Goal: Download file/media

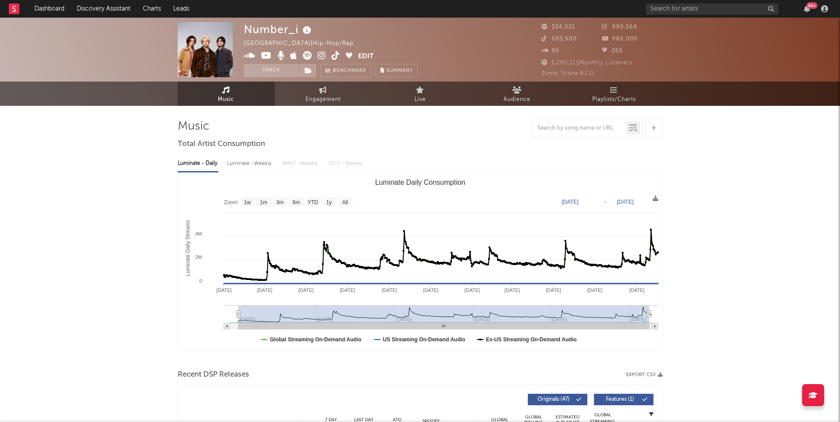
select select "6m"
click at [682, 11] on input "text" at bounding box center [712, 9] width 132 height 11
click at [667, 6] on input "text" at bounding box center [712, 9] width 132 height 11
type input "D"
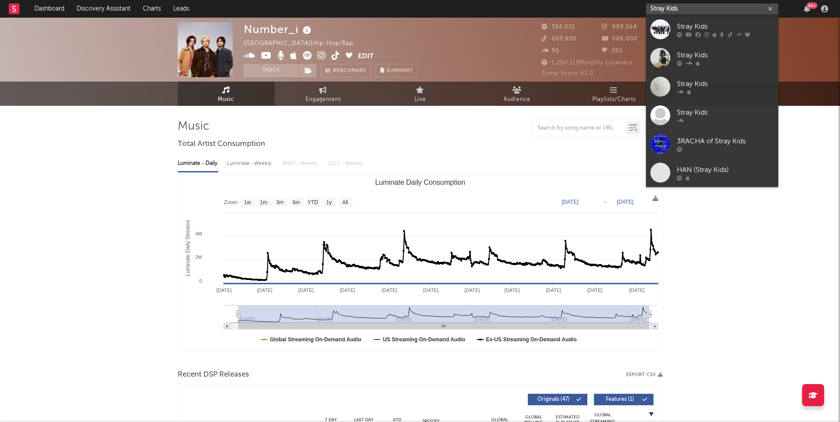
type input "Stray Kids"
click at [656, 23] on div at bounding box center [661, 29] width 20 height 20
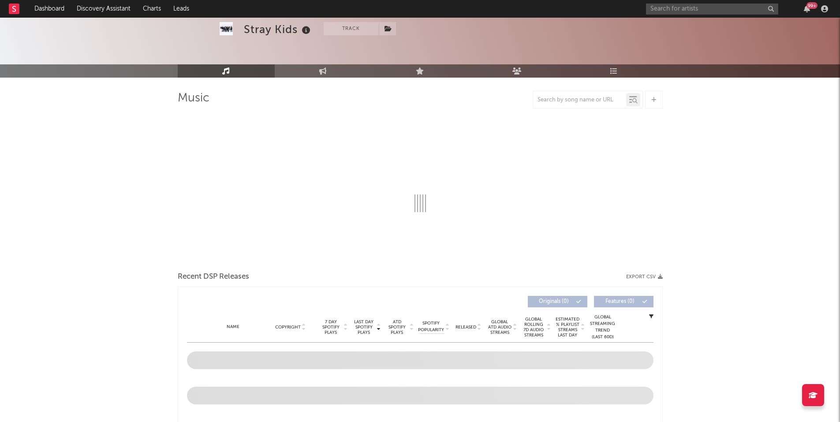
scroll to position [44, 0]
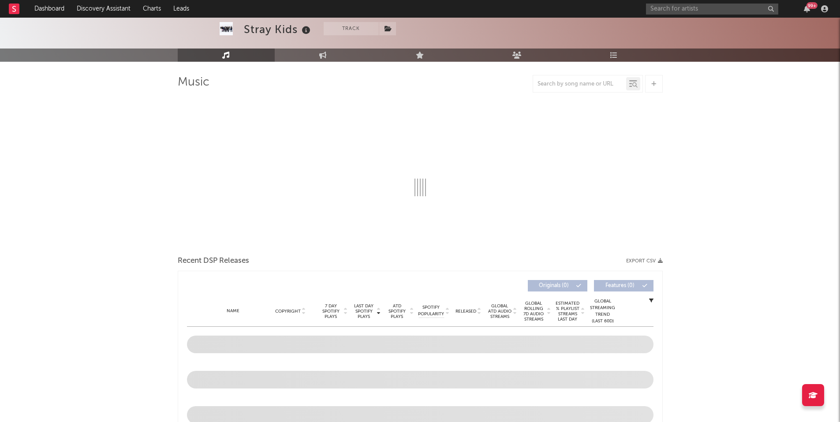
select select "6m"
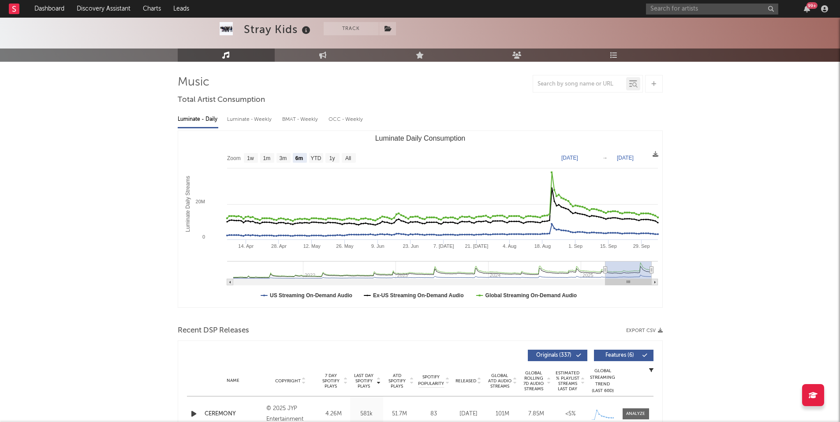
click at [574, 156] on text "[DATE]" at bounding box center [570, 158] width 17 height 6
click at [634, 156] on text "[DATE]" at bounding box center [625, 158] width 17 height 6
click at [627, 157] on input "[DATE]" at bounding box center [629, 158] width 41 height 9
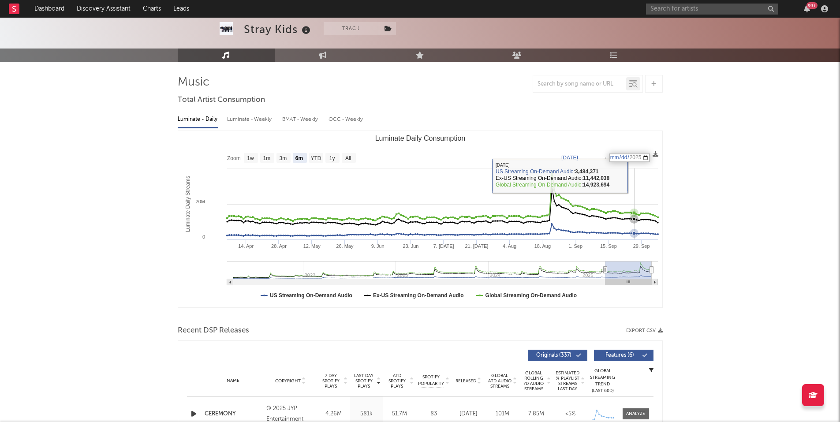
type input "[DATE]"
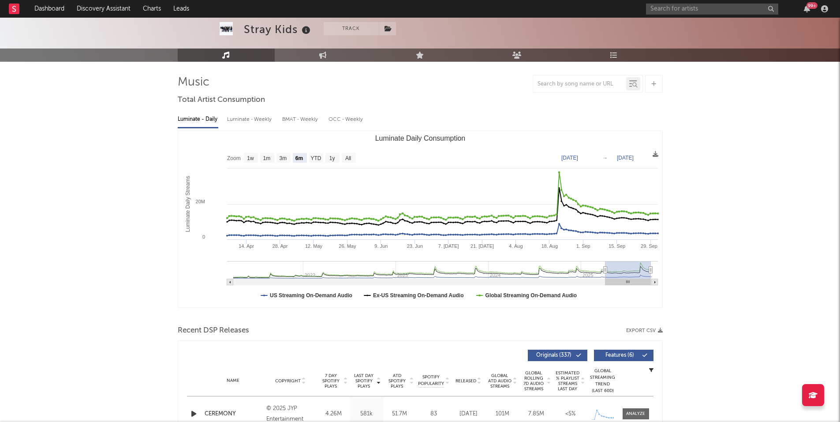
click at [565, 158] on text "[DATE]" at bounding box center [570, 158] width 17 height 6
click at [564, 154] on input "[DATE]" at bounding box center [574, 158] width 41 height 9
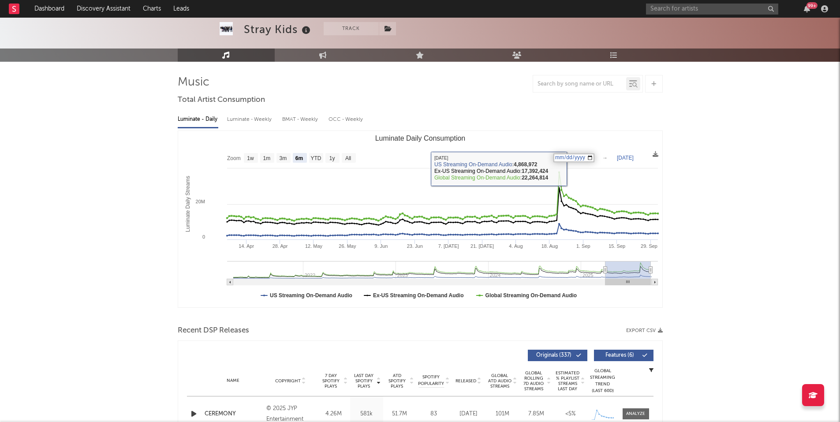
click at [557, 156] on input "[DATE]" at bounding box center [574, 158] width 41 height 9
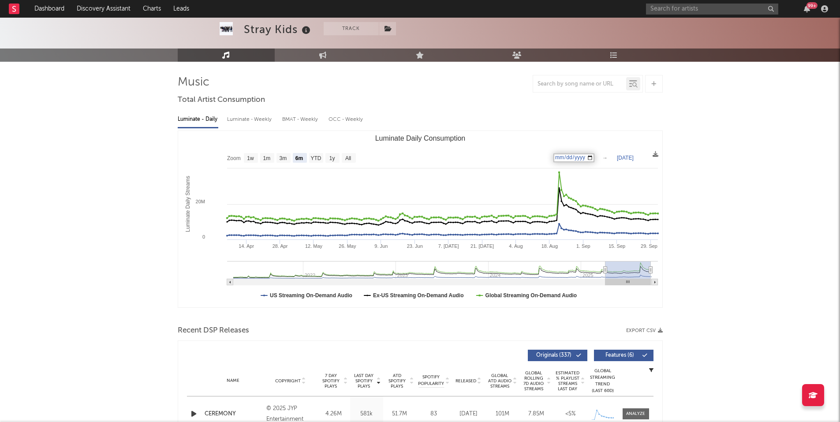
click at [571, 157] on input "[DATE]" at bounding box center [574, 158] width 41 height 9
click at [582, 157] on input "[DATE]" at bounding box center [574, 158] width 41 height 9
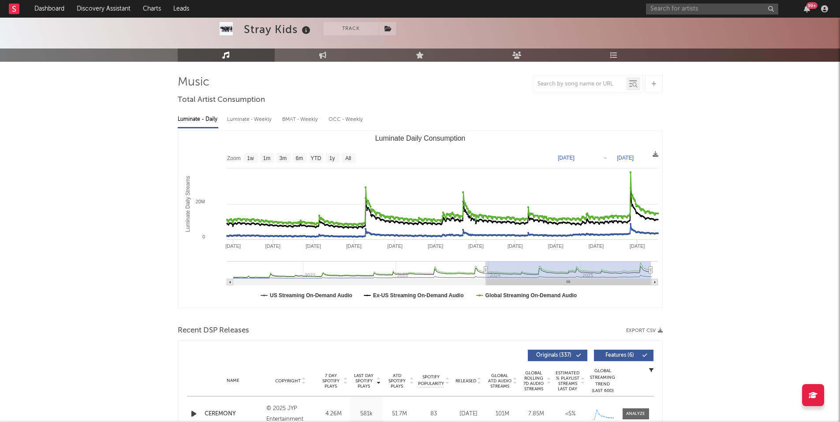
click at [577, 137] on rect "Luminate Daily Consumption" at bounding box center [420, 219] width 484 height 176
click at [575, 155] on text "[DATE]" at bounding box center [566, 158] width 17 height 6
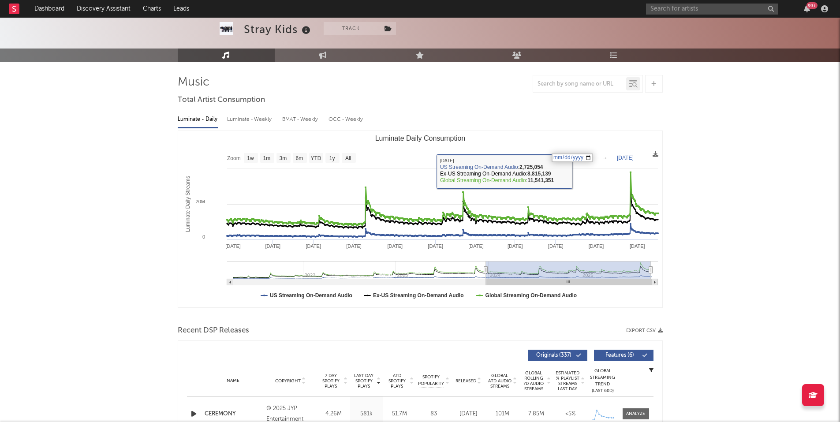
click at [573, 157] on input "[DATE]" at bounding box center [572, 158] width 41 height 9
click at [568, 158] on input "[DATE]" at bounding box center [572, 158] width 41 height 9
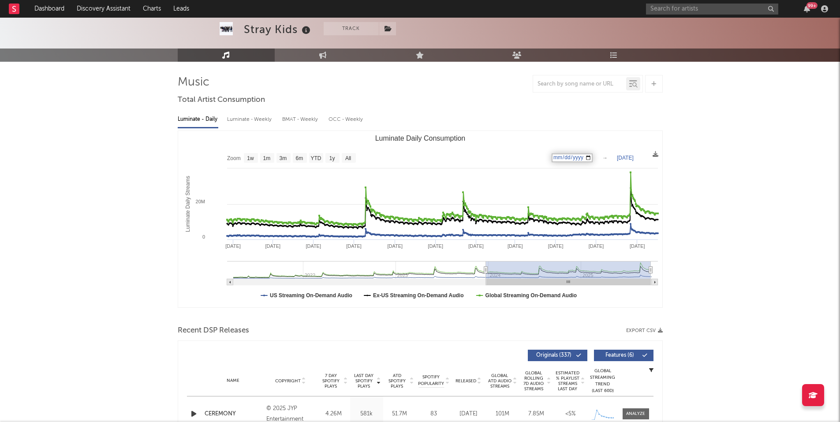
type input "[DATE]"
click at [658, 155] on icon at bounding box center [656, 154] width 6 height 6
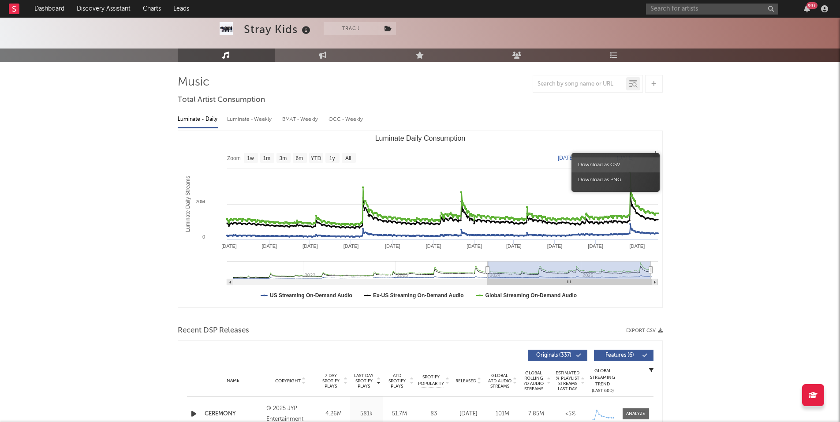
click at [623, 162] on span "Download as CSV" at bounding box center [616, 164] width 88 height 15
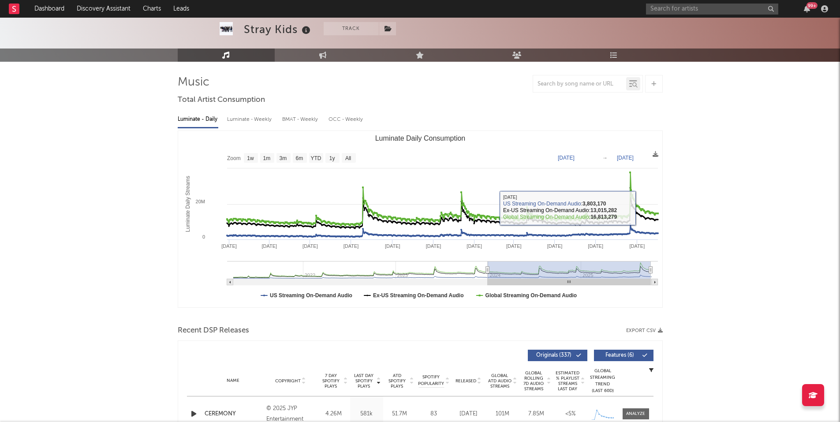
drag, startPoint x: 648, startPoint y: 332, endPoint x: 759, endPoint y: 326, distance: 111.3
click at [648, 332] on button "Export CSV" at bounding box center [644, 330] width 37 height 5
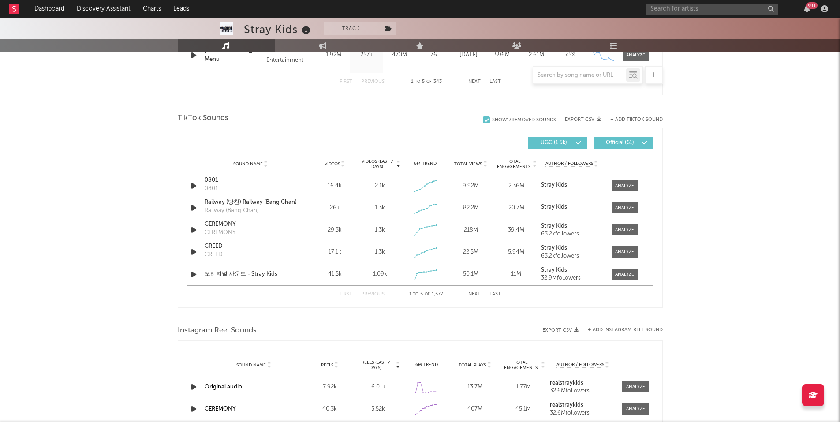
scroll to position [397, 0]
